Goal: Register for event/course

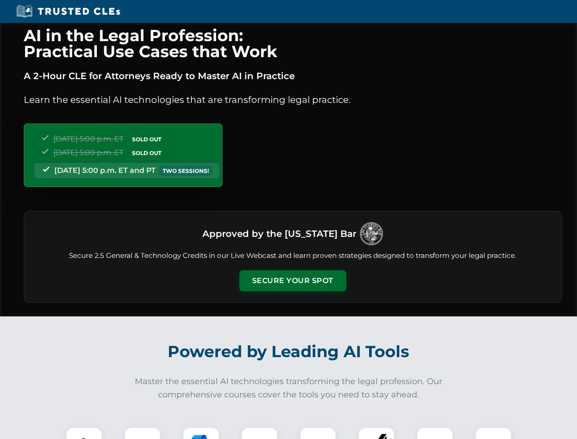
click at [292, 280] on button "Secure Your Spot" at bounding box center [292, 280] width 107 height 21
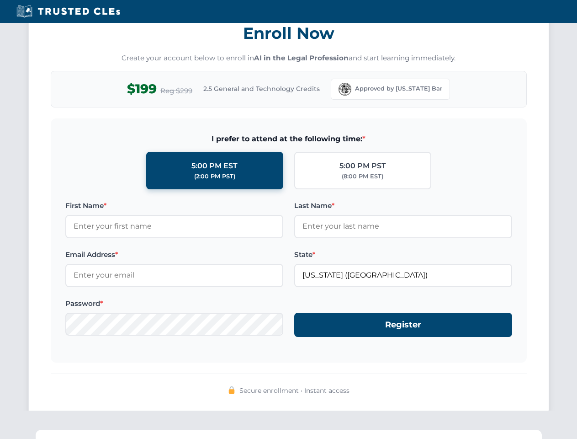
scroll to position [897, 0]
